Goal: Information Seeking & Learning: Learn about a topic

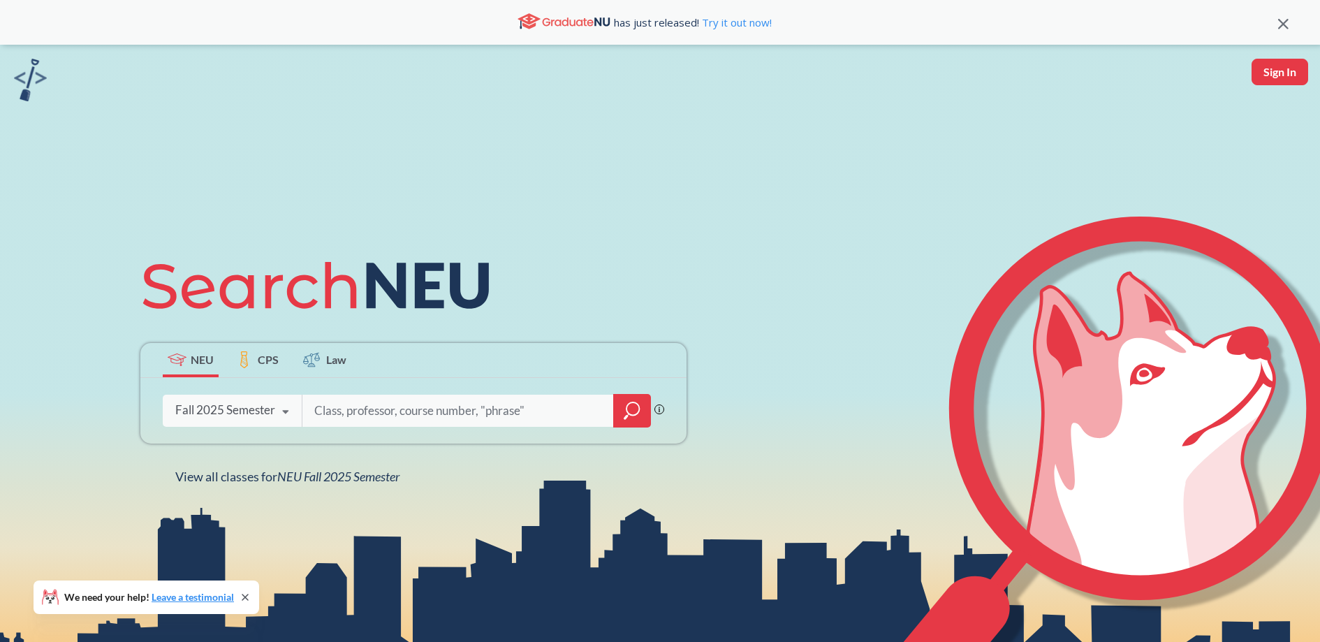
click at [351, 415] on input "search" at bounding box center [458, 410] width 291 height 29
type input "cs3800"
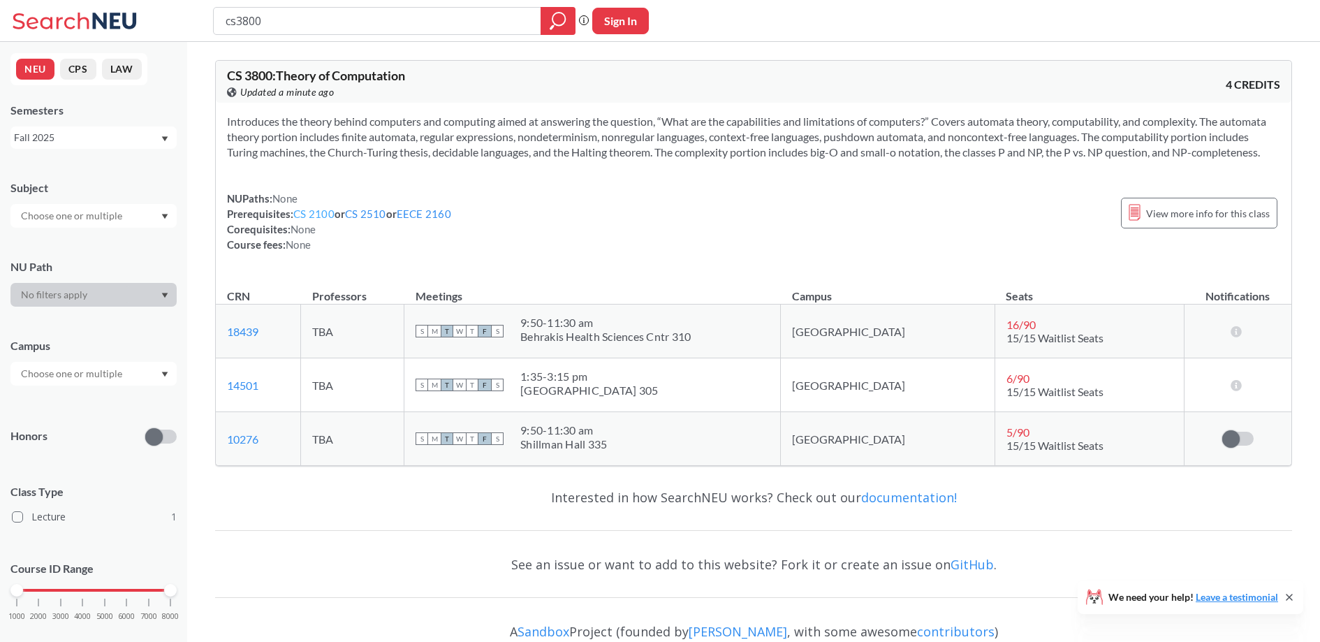
click at [319, 214] on link "CS 2100" at bounding box center [313, 213] width 41 height 13
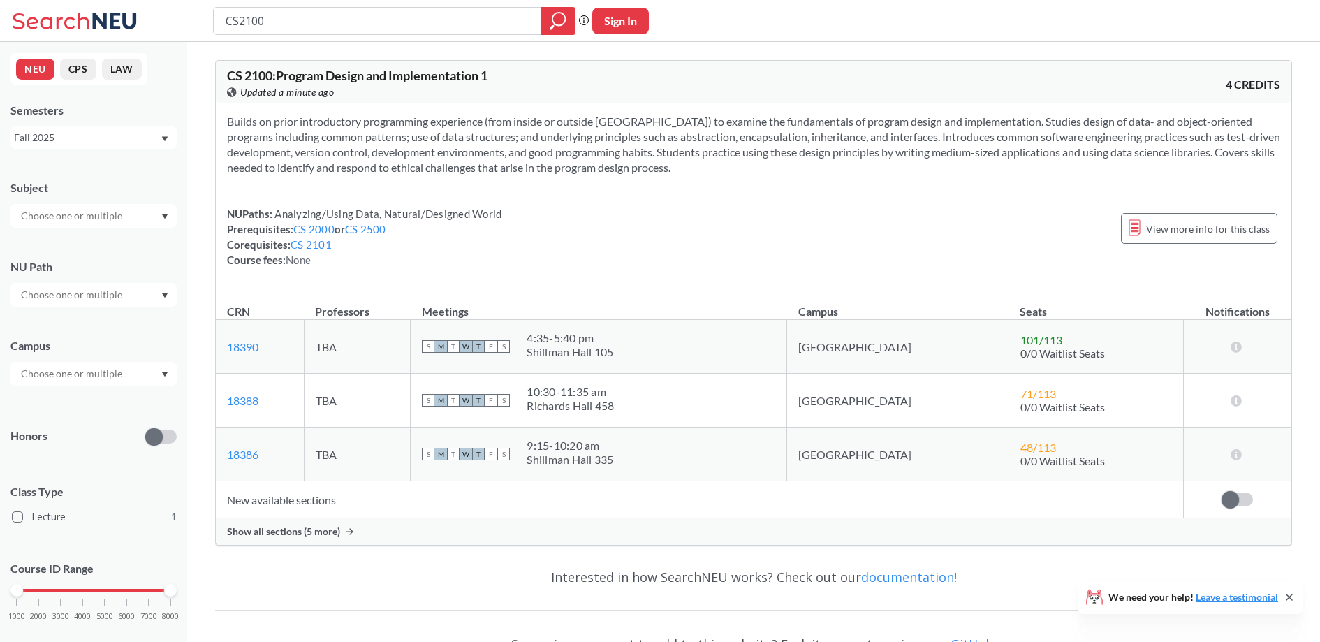
type input "cs3800"
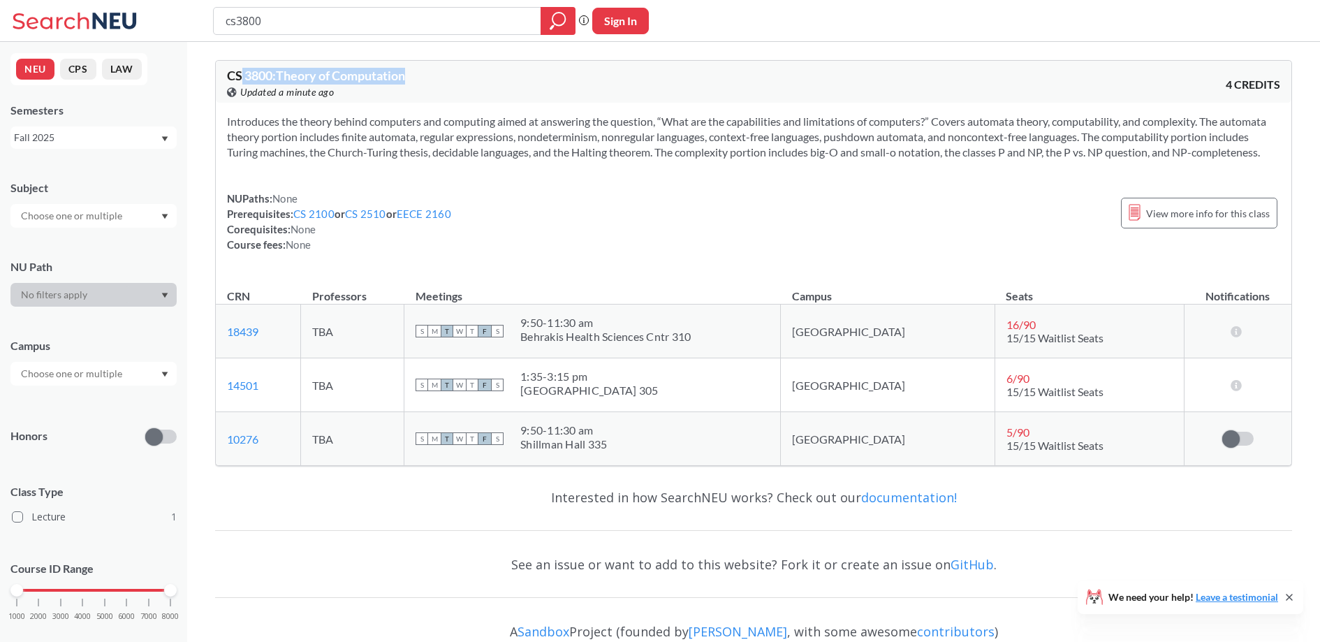
drag, startPoint x: 242, startPoint y: 78, endPoint x: 421, endPoint y: 72, distance: 179.0
click at [421, 72] on div "CS 3800 : Theory of Computation View this course on Banner. Updated a minute ago" at bounding box center [490, 84] width 527 height 31
click at [133, 138] on div "Fall 2025" at bounding box center [87, 137] width 146 height 15
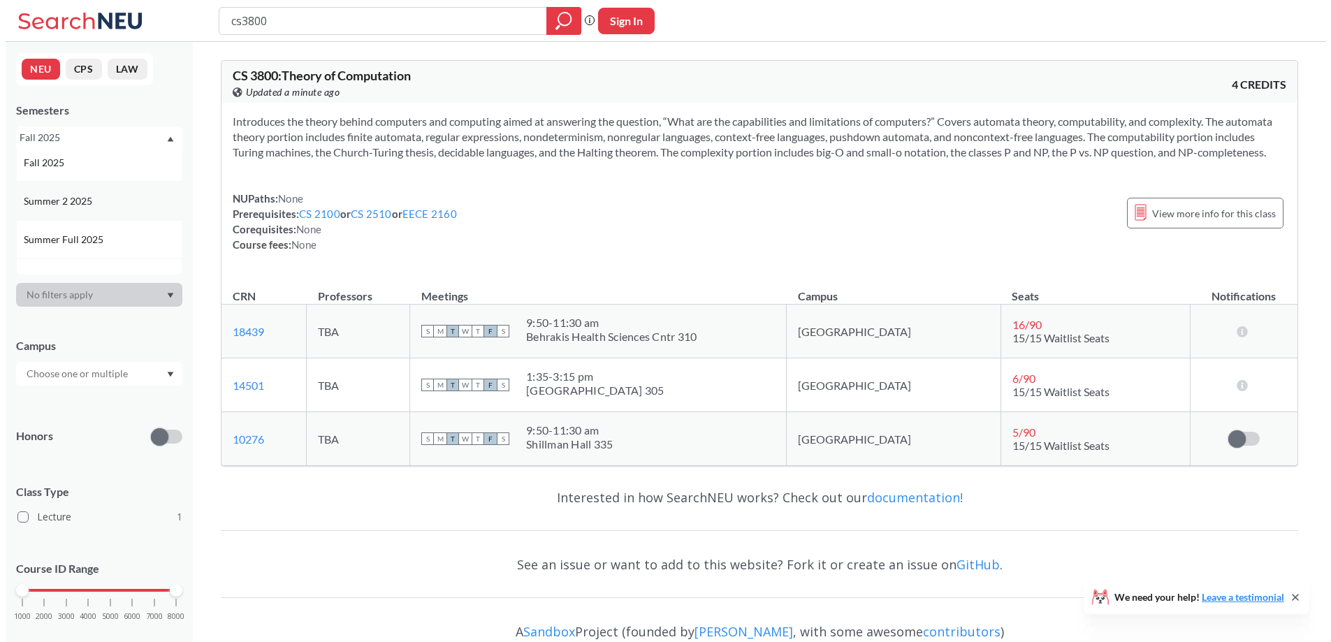
scroll to position [60, 0]
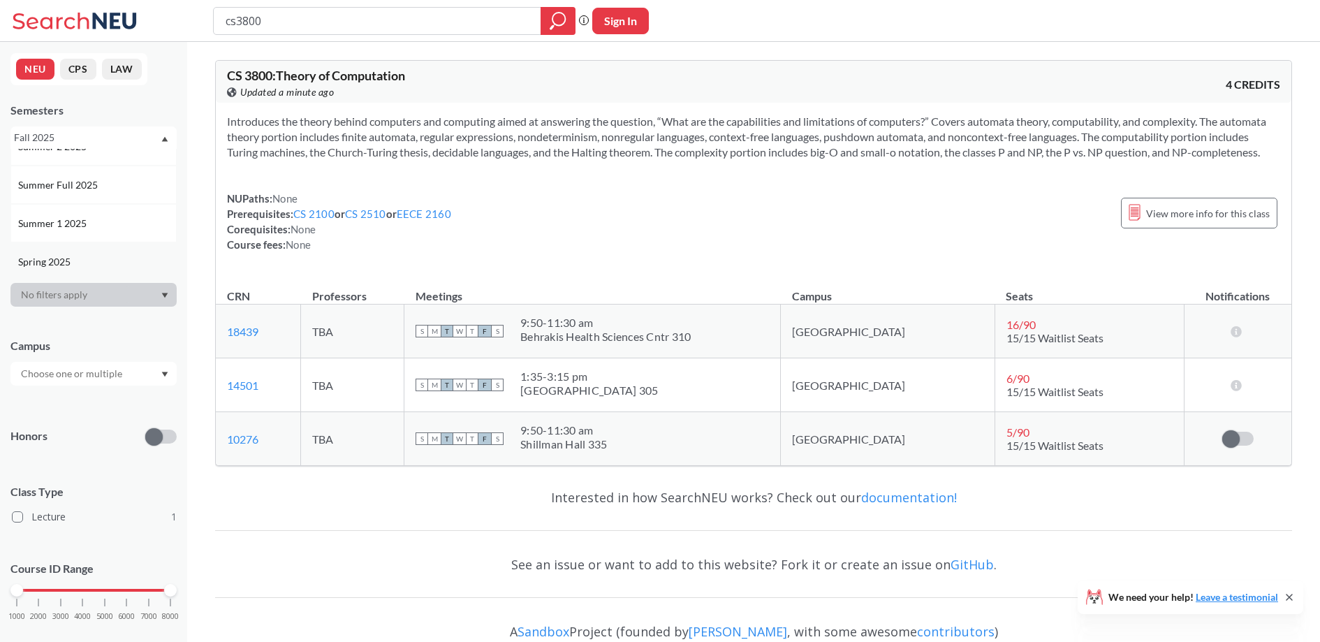
click at [107, 258] on div "Spring 2025" at bounding box center [97, 261] width 158 height 15
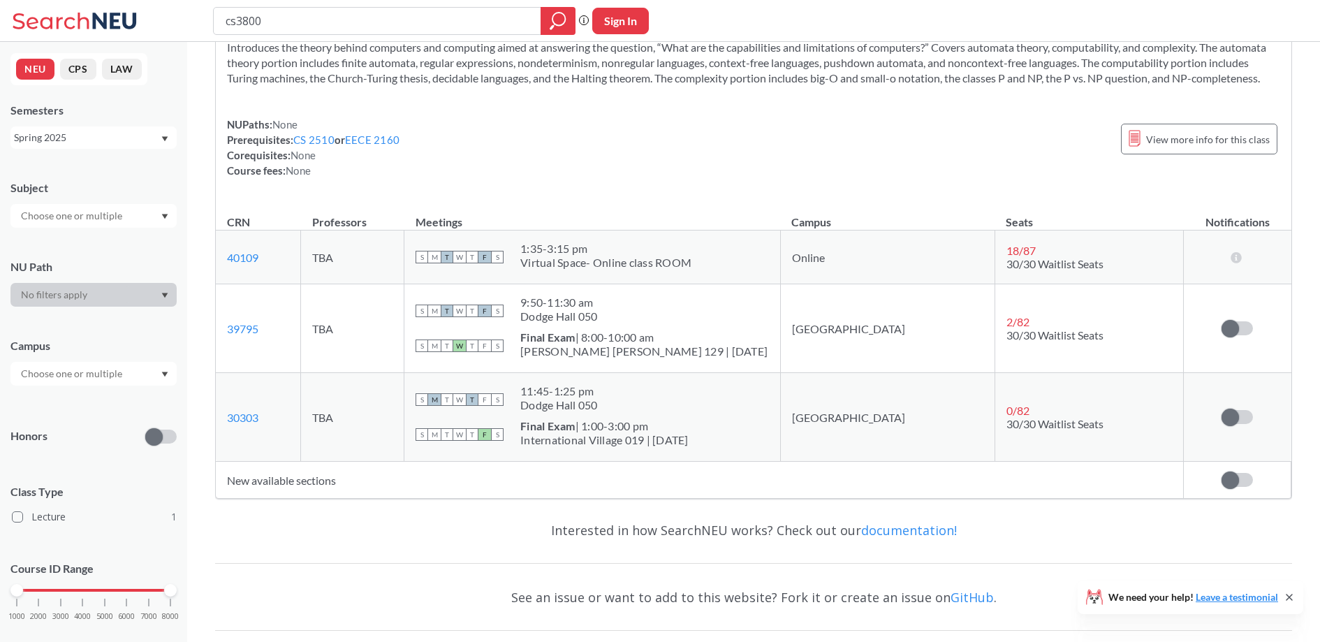
scroll to position [81, 0]
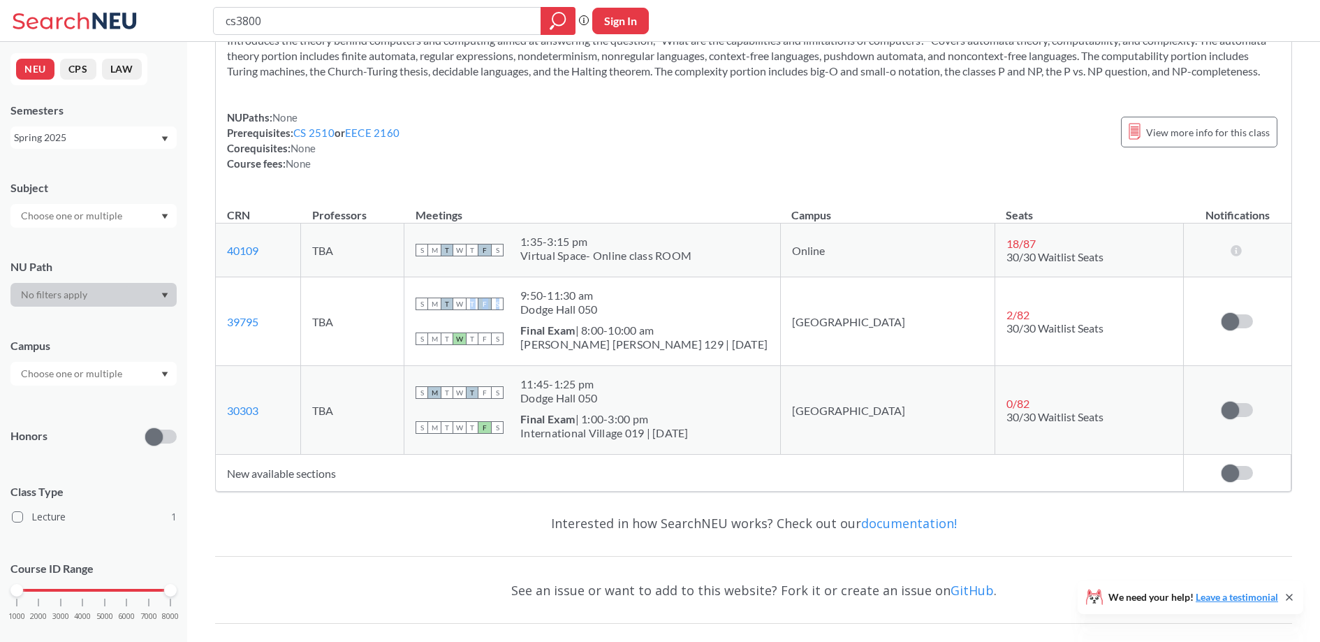
drag, startPoint x: 668, startPoint y: 309, endPoint x: 525, endPoint y: 287, distance: 145.0
click at [525, 287] on td "S M T W T F S 9:50 - 11:30 am Dodge Hall 050 S M T W T F S Final Exam | 8:00-10…" at bounding box center [593, 321] width 377 height 89
click at [695, 305] on div "S M T W T F S 9:50 - 11:30 am Dodge Hall 050" at bounding box center [593, 304] width 354 height 31
click at [99, 145] on div "Spring 2025" at bounding box center [87, 137] width 146 height 15
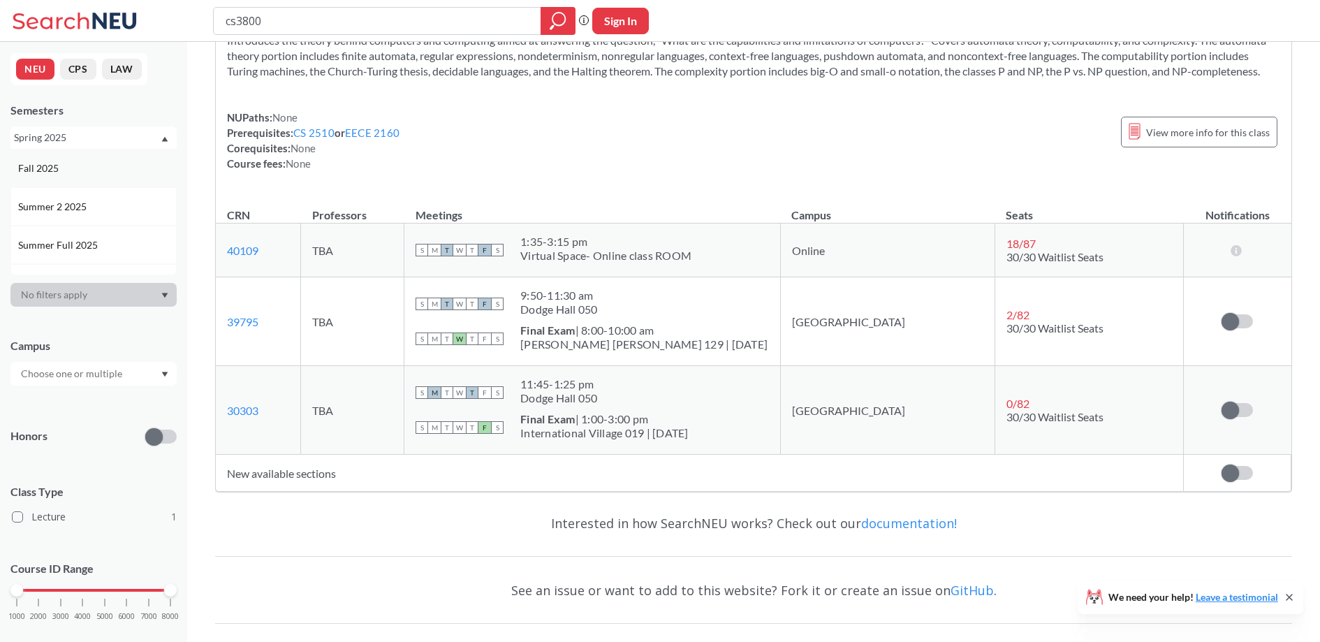
click at [93, 172] on div "Fall 2025" at bounding box center [97, 168] width 158 height 15
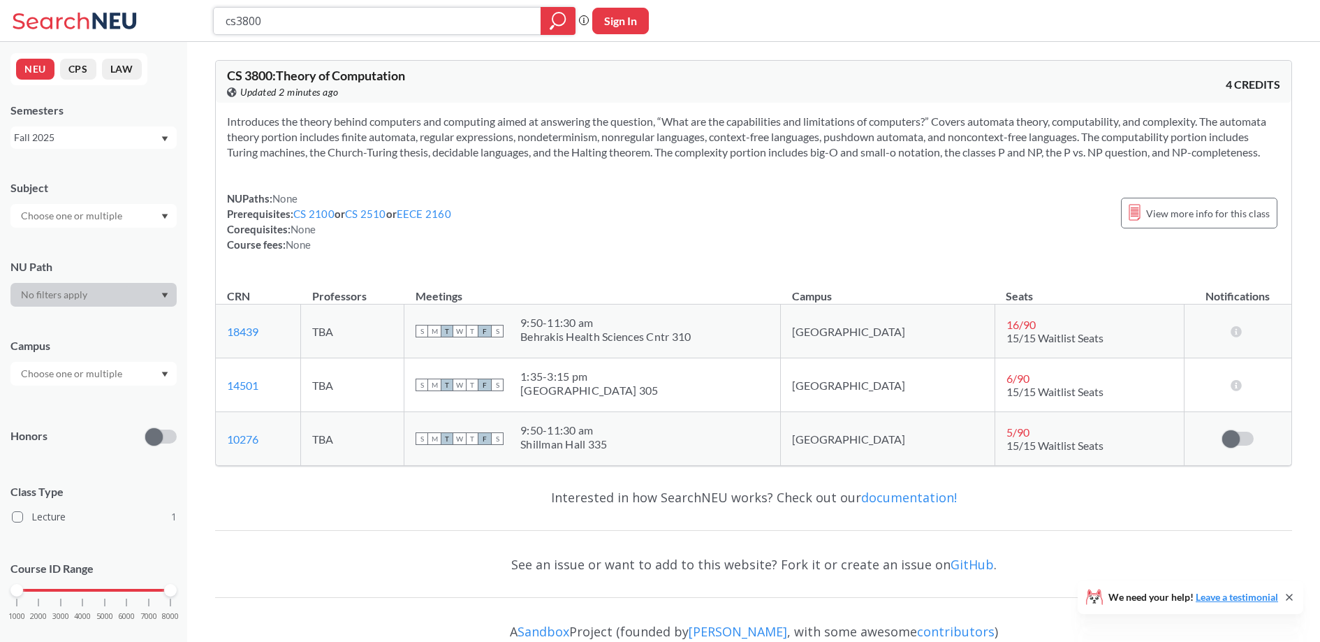
drag, startPoint x: 287, startPoint y: 22, endPoint x: 200, endPoint y: 24, distance: 87.4
click at [200, 24] on div "cs3800 Phrase search guarantees the exact search appears in the results. Ex. If…" at bounding box center [660, 21] width 1320 height 42
type input "cs4400"
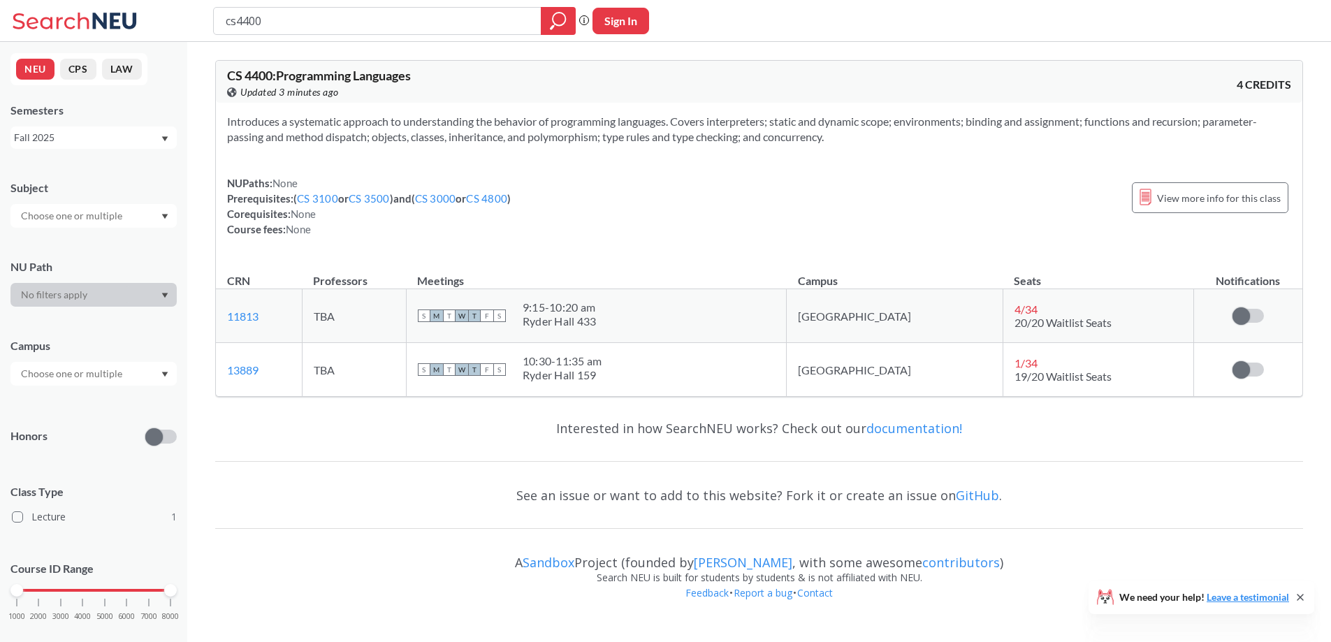
drag, startPoint x: 279, startPoint y: 31, endPoint x: 224, endPoint y: 27, distance: 56.1
click at [224, 27] on input "cs4400" at bounding box center [377, 21] width 307 height 24
type input "cs2800"
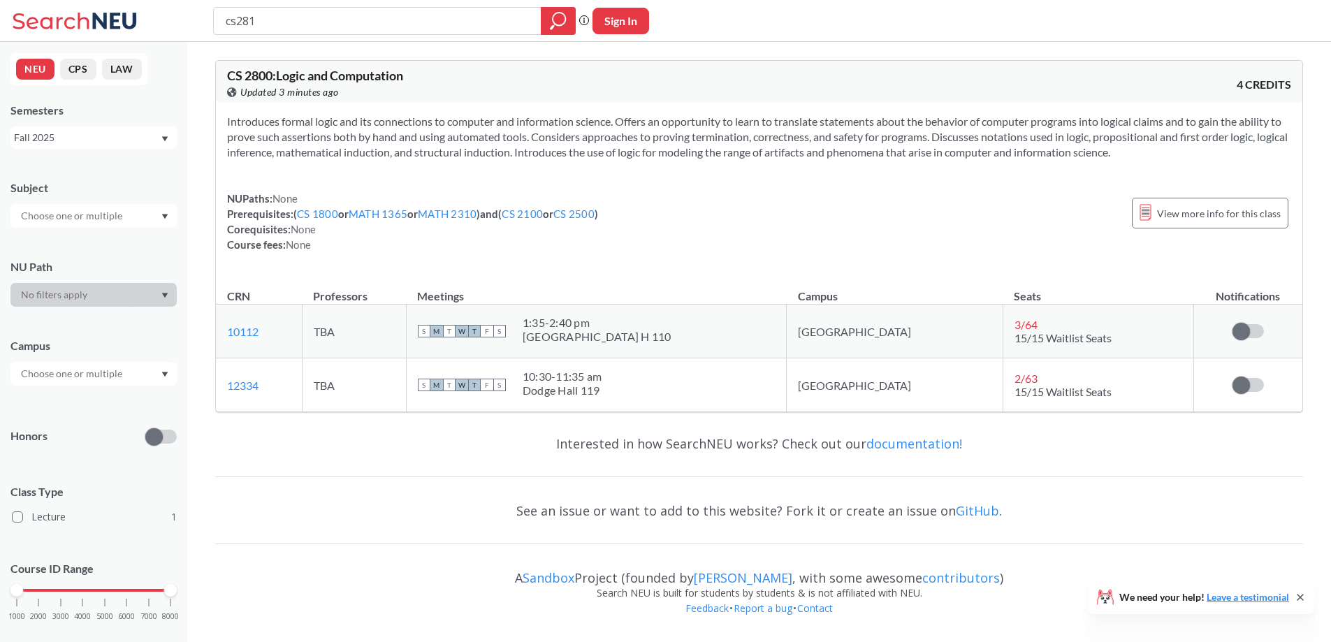
type input "cs2810"
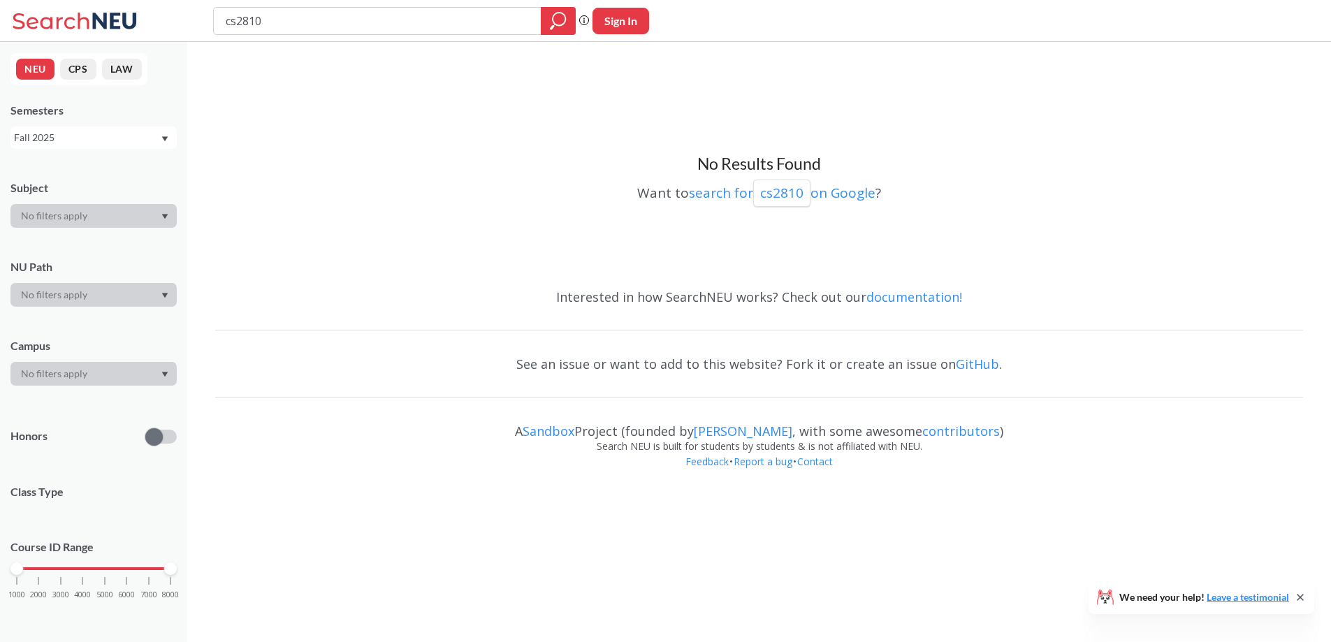
click at [296, 26] on input "cs2810" at bounding box center [377, 21] width 307 height 24
type input "cs4520"
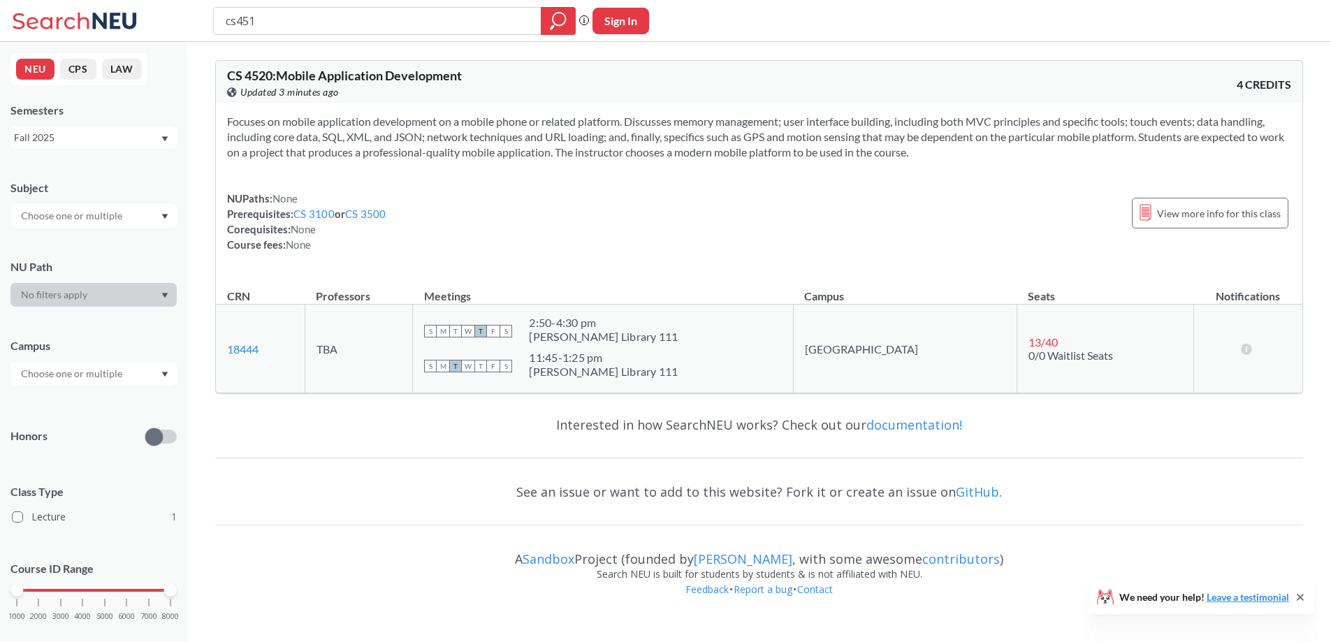
type input "cs4510"
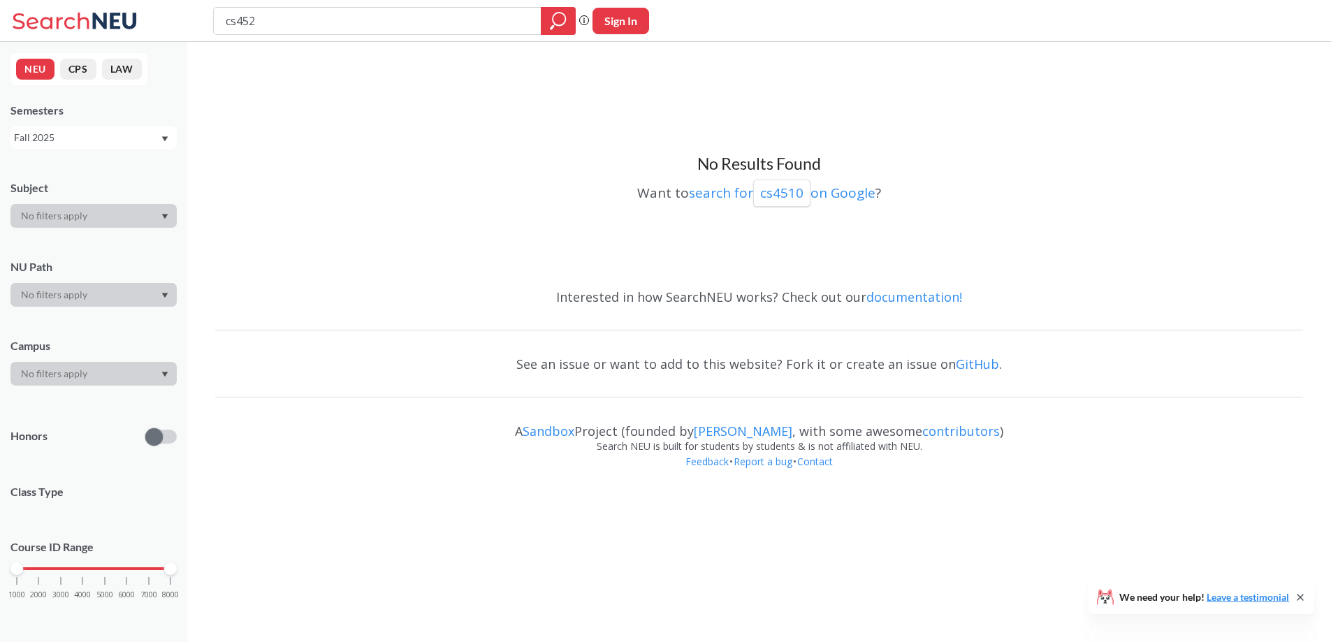
type input "cs4525"
type input "cs4530"
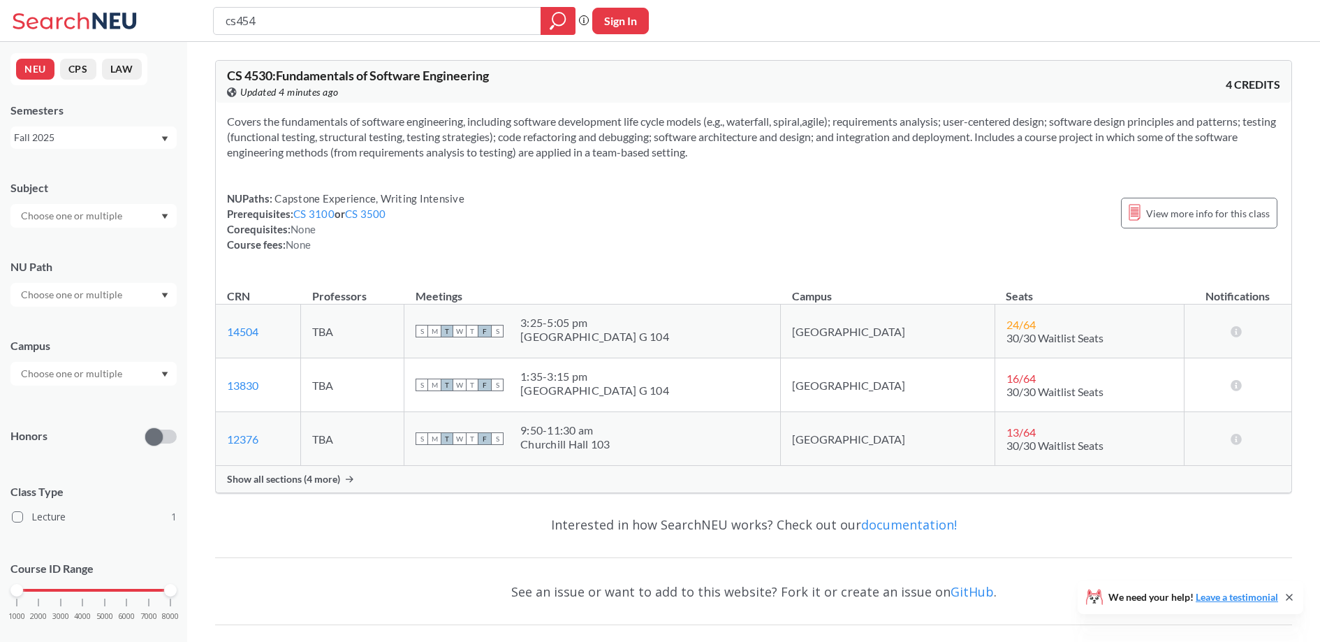
type input "cs4540"
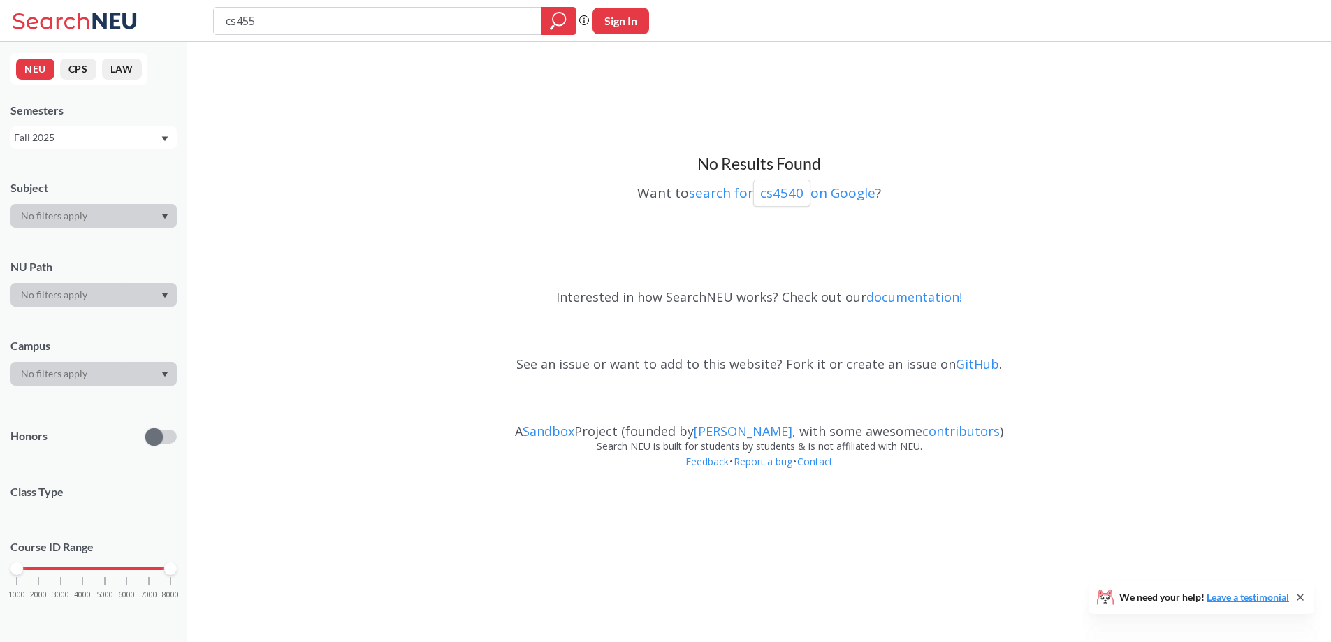
type input "cs4550"
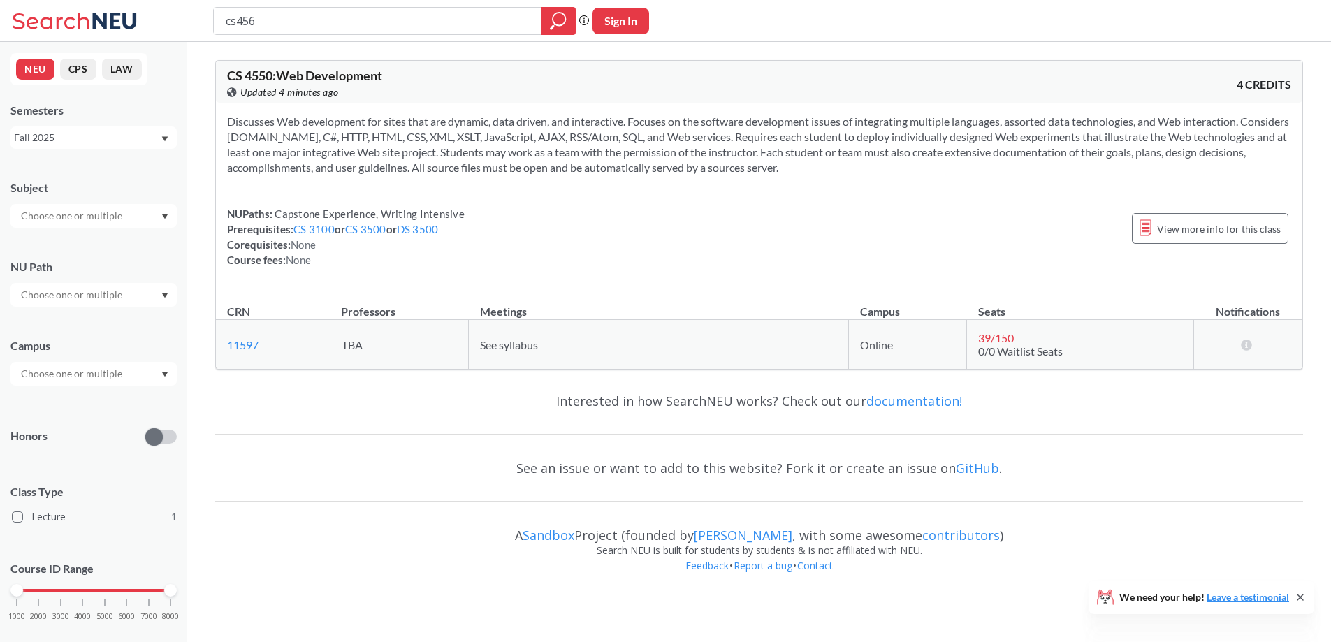
type input "cs4560"
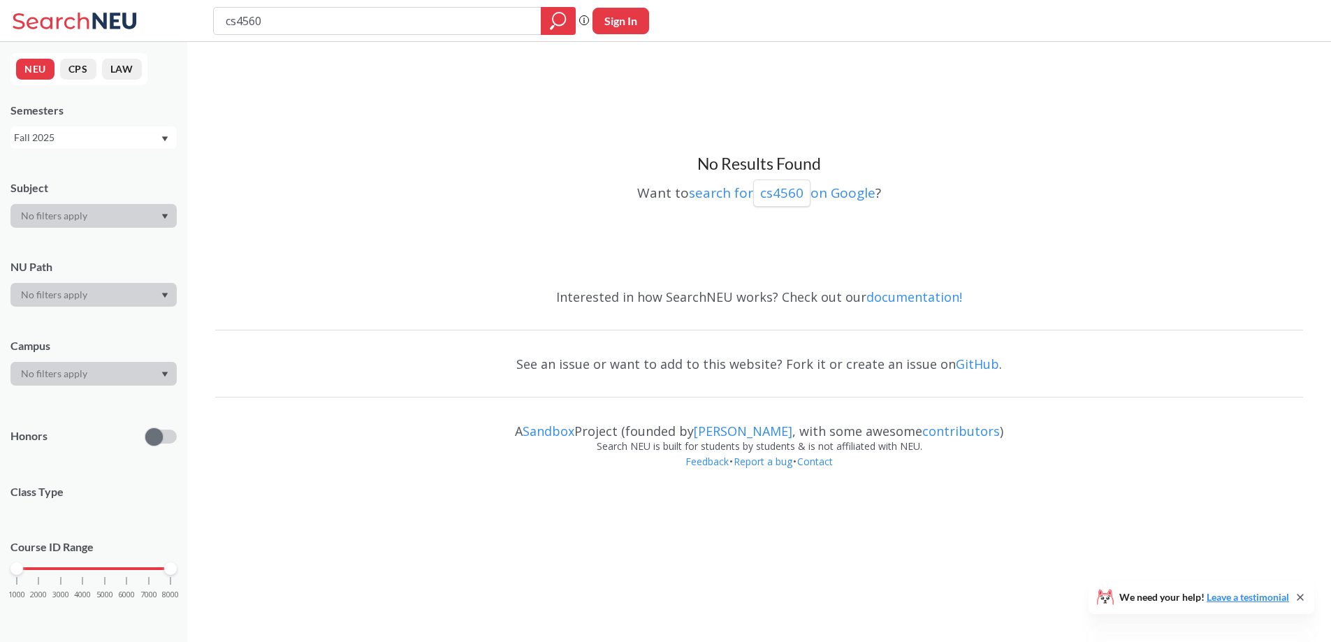
drag, startPoint x: 277, startPoint y: 20, endPoint x: 248, endPoint y: 27, distance: 29.5
click at [248, 27] on input "cs4560" at bounding box center [377, 21] width 307 height 24
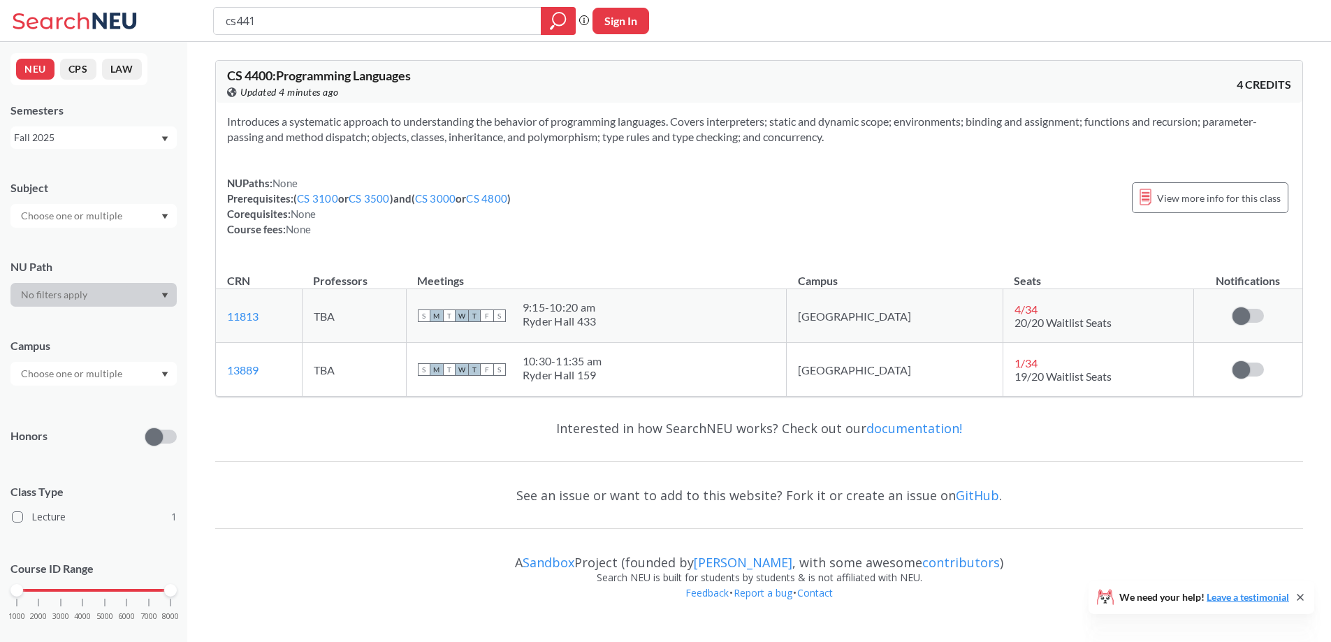
type input "cs4410"
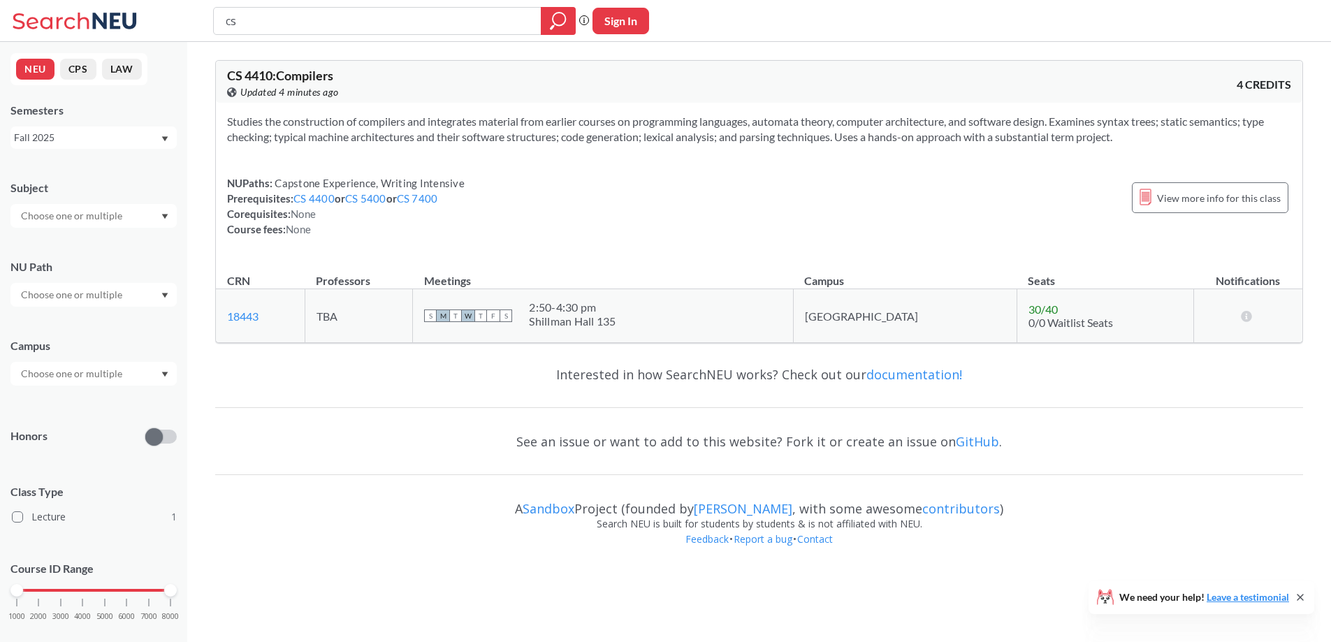
type input "c"
type input "eece"
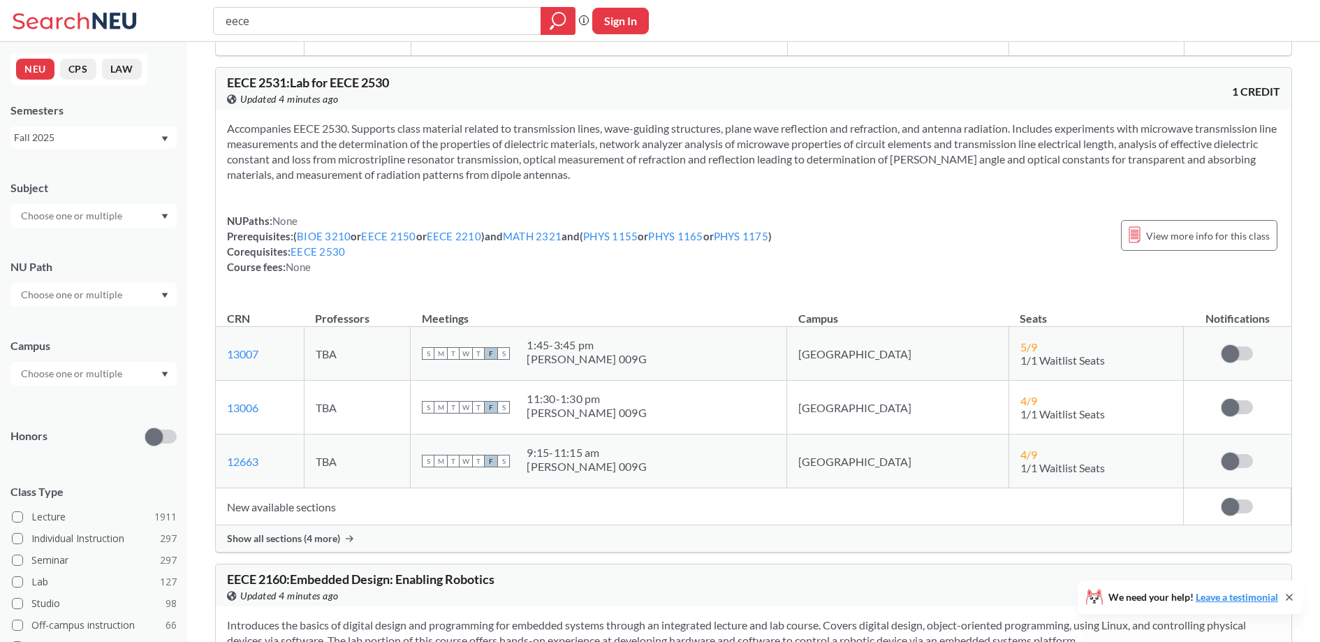
scroll to position [1856, 0]
